Goal: Task Accomplishment & Management: Complete application form

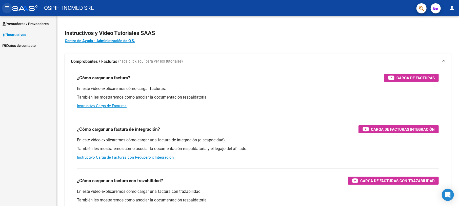
click at [7, 5] on mat-icon "menu" at bounding box center [7, 8] width 6 height 6
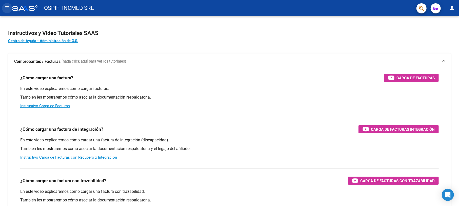
click at [9, 4] on button "menu" at bounding box center [7, 8] width 10 height 10
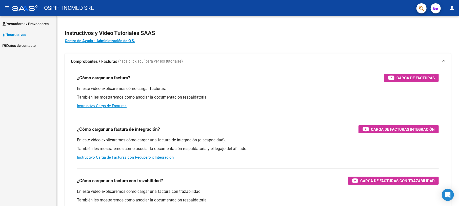
click at [21, 25] on span "Prestadores / Proveedores" at bounding box center [26, 24] width 46 height 6
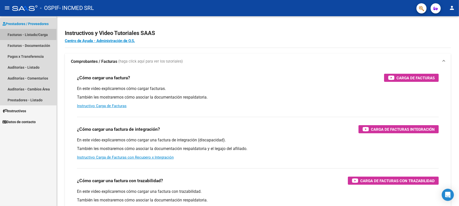
click at [22, 33] on link "Facturas - Listado/Carga" at bounding box center [28, 34] width 56 height 11
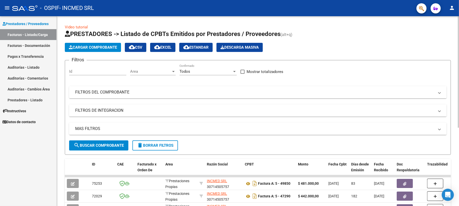
click at [86, 46] on span "Cargar Comprobante" at bounding box center [93, 47] width 48 height 5
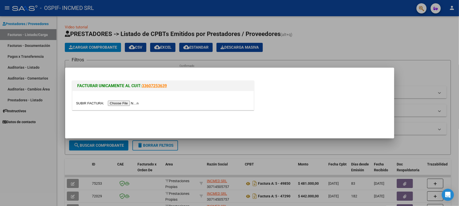
click at [91, 102] on input "file" at bounding box center [108, 102] width 64 height 5
click at [126, 102] on input "file" at bounding box center [108, 102] width 64 height 5
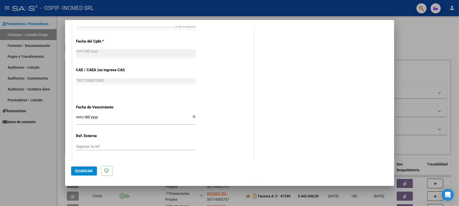
scroll to position [251, 0]
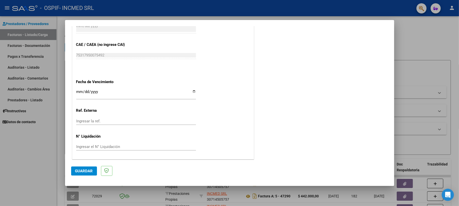
click at [85, 167] on button "Guardar" at bounding box center [84, 170] width 26 height 9
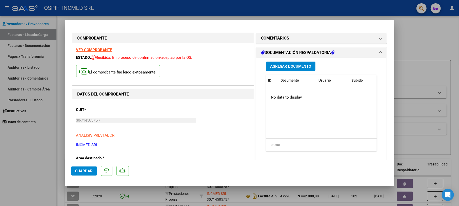
click at [283, 64] on span "Agregar Documento" at bounding box center [290, 66] width 41 height 5
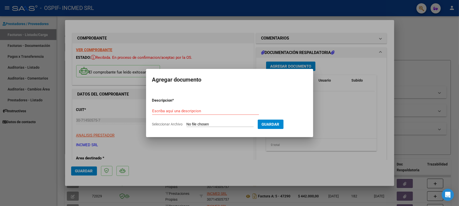
click at [236, 125] on input "Seleccionar Archivo" at bounding box center [219, 124] width 67 height 5
type input "C:\fakepath\Autorizado INCMED (2).jpg"
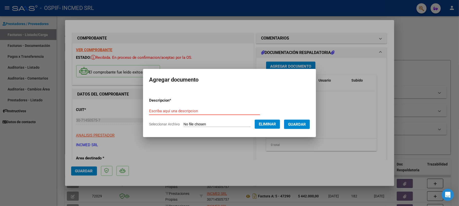
click at [189, 110] on input "Escriba aquí una descripcion" at bounding box center [204, 111] width 111 height 5
type input "o"
type input "ORDEN DE COMPRA AUTORIZADA"
click at [308, 120] on button "Guardar" at bounding box center [297, 123] width 26 height 9
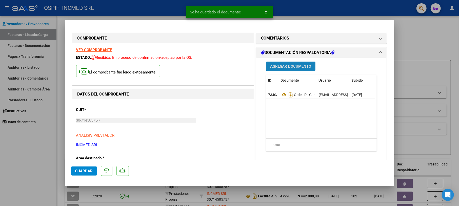
click at [287, 66] on span "Agregar Documento" at bounding box center [290, 66] width 41 height 5
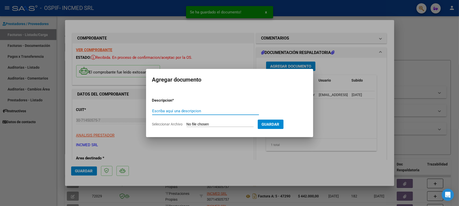
click at [196, 110] on input "Escriba aquí una descripcion" at bounding box center [205, 111] width 107 height 5
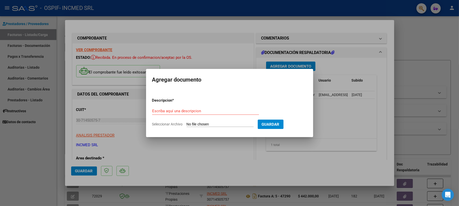
click at [202, 124] on input "Seleccionar Archivo" at bounding box center [219, 124] width 67 height 5
type input "C:\fakepath\[PERSON_NAME] 001.bmp"
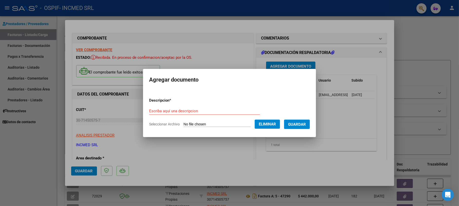
click at [191, 107] on div "Escriba aquí una descripcion" at bounding box center [204, 111] width 111 height 8
type input "REMITO y COMPROBANTE DE ENTREGA"
click at [301, 122] on span "Guardar" at bounding box center [297, 124] width 18 height 5
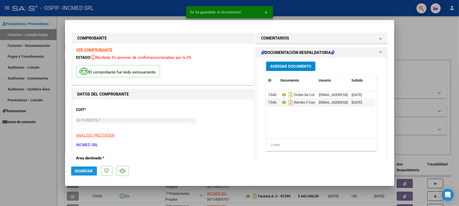
click at [81, 169] on span "Guardar" at bounding box center [84, 170] width 18 height 5
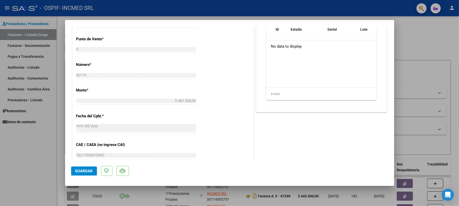
scroll to position [270, 0]
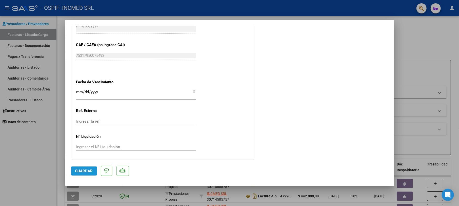
click at [83, 171] on span "Guardar" at bounding box center [84, 170] width 18 height 5
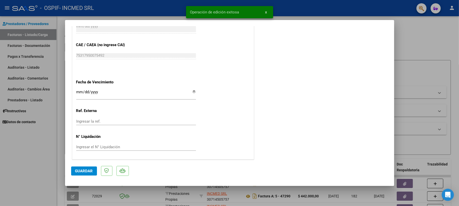
click at [412, 30] on div at bounding box center [229, 103] width 459 height 206
type input "$ 0,00"
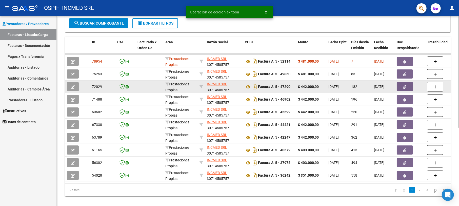
scroll to position [133, 0]
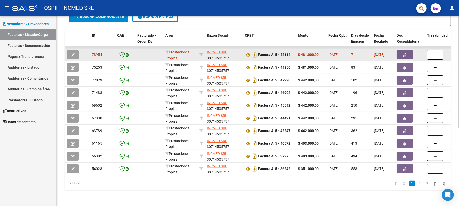
click at [406, 50] on button "button" at bounding box center [404, 54] width 16 height 9
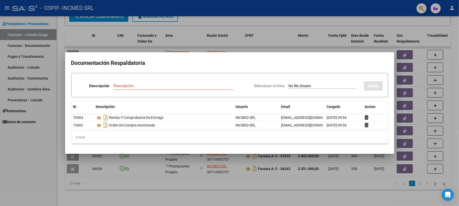
click at [454, 48] on div at bounding box center [229, 103] width 459 height 206
